Goal: Information Seeking & Learning: Learn about a topic

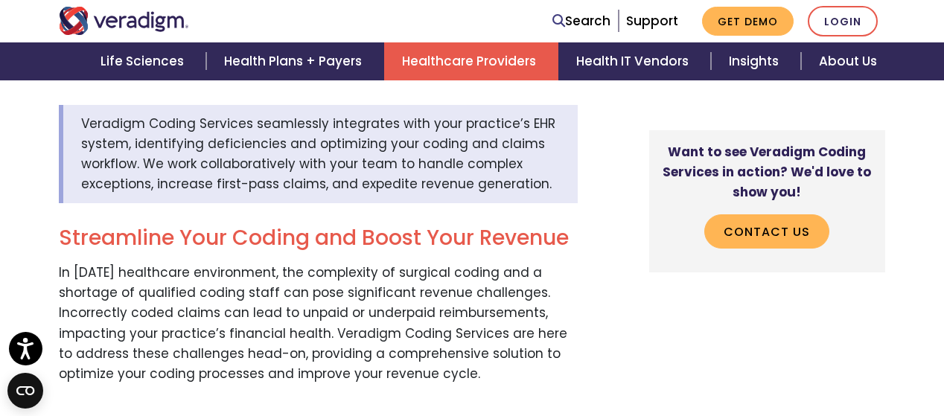
scroll to position [476, 0]
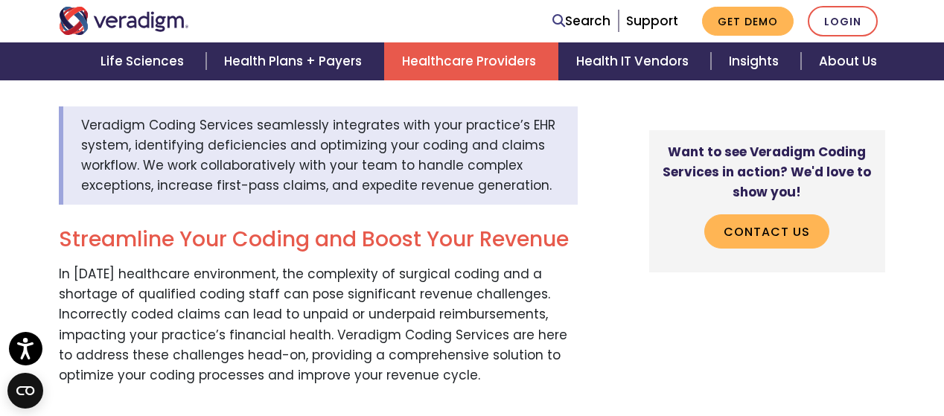
click at [350, 147] on span "Veradigm Coding Services seamlessly integrates with your practice’s EHR system,…" at bounding box center [318, 155] width 474 height 79
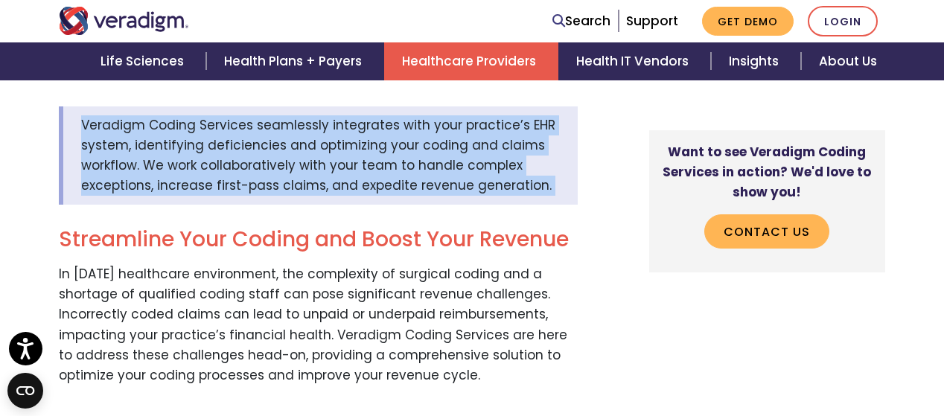
click at [350, 147] on span "Veradigm Coding Services seamlessly integrates with your practice’s EHR system,…" at bounding box center [318, 155] width 474 height 79
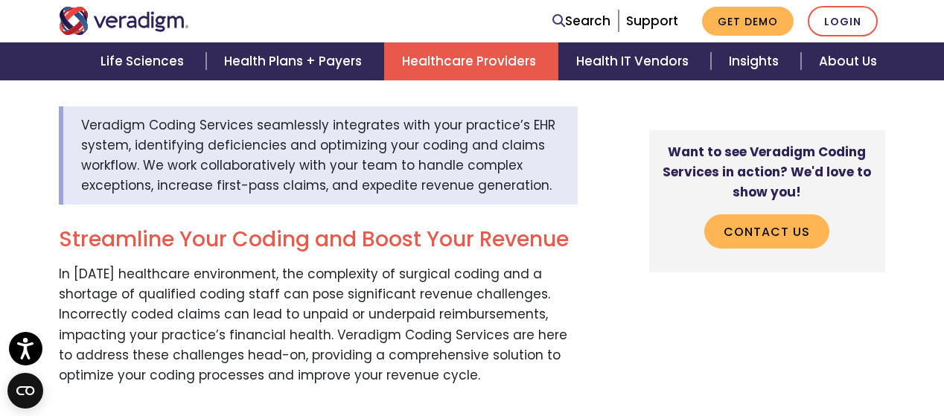
click at [350, 147] on span "Veradigm Coding Services seamlessly integrates with your practice’s EHR system,…" at bounding box center [318, 155] width 474 height 79
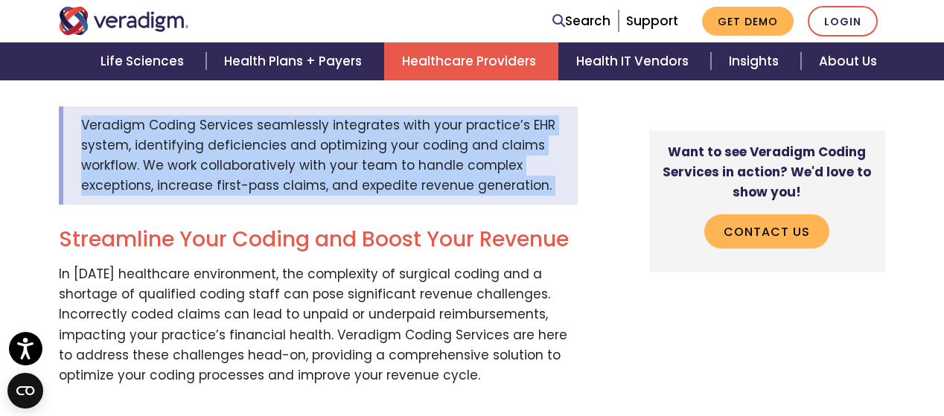
click at [350, 147] on span "Veradigm Coding Services seamlessly integrates with your practice’s EHR system,…" at bounding box center [318, 155] width 474 height 79
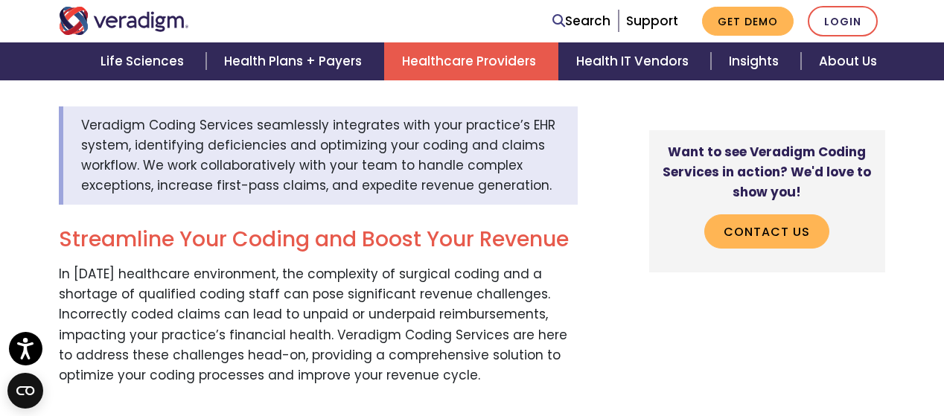
click at [350, 147] on span "Veradigm Coding Services seamlessly integrates with your practice’s EHR system,…" at bounding box center [318, 155] width 474 height 79
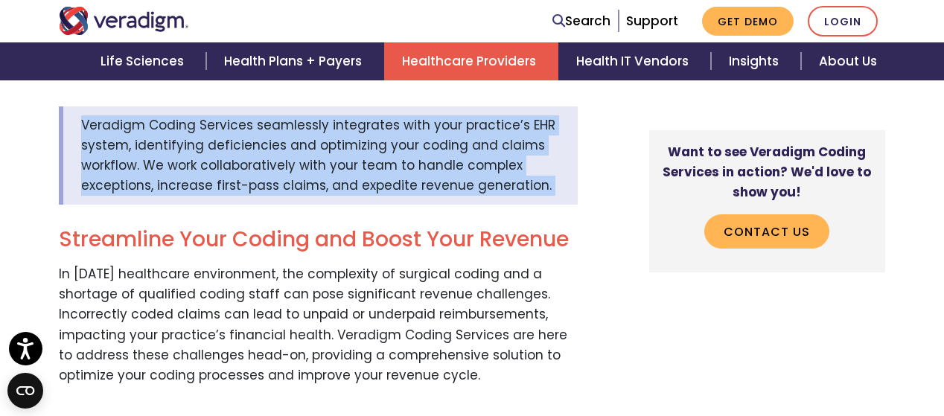
click at [350, 147] on span "Veradigm Coding Services seamlessly integrates with your practice’s EHR system,…" at bounding box center [318, 155] width 474 height 79
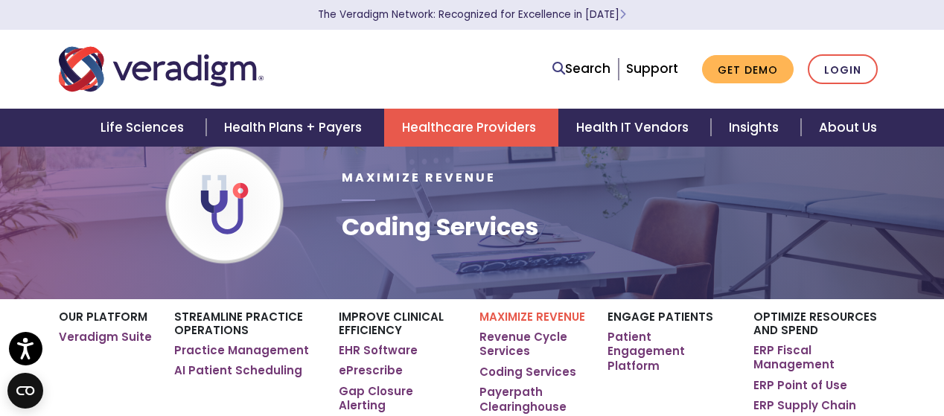
scroll to position [0, 0]
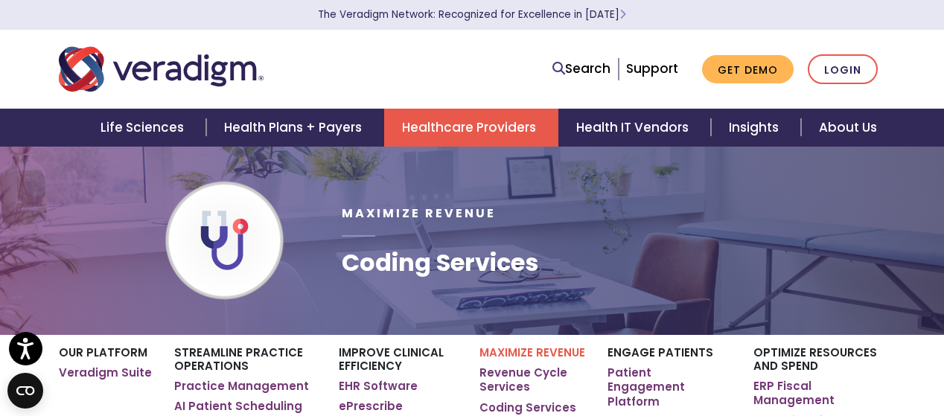
click at [505, 83] on div "Search Support Get Demo Login" at bounding box center [648, 69] width 495 height 31
